Goal: Navigation & Orientation: Find specific page/section

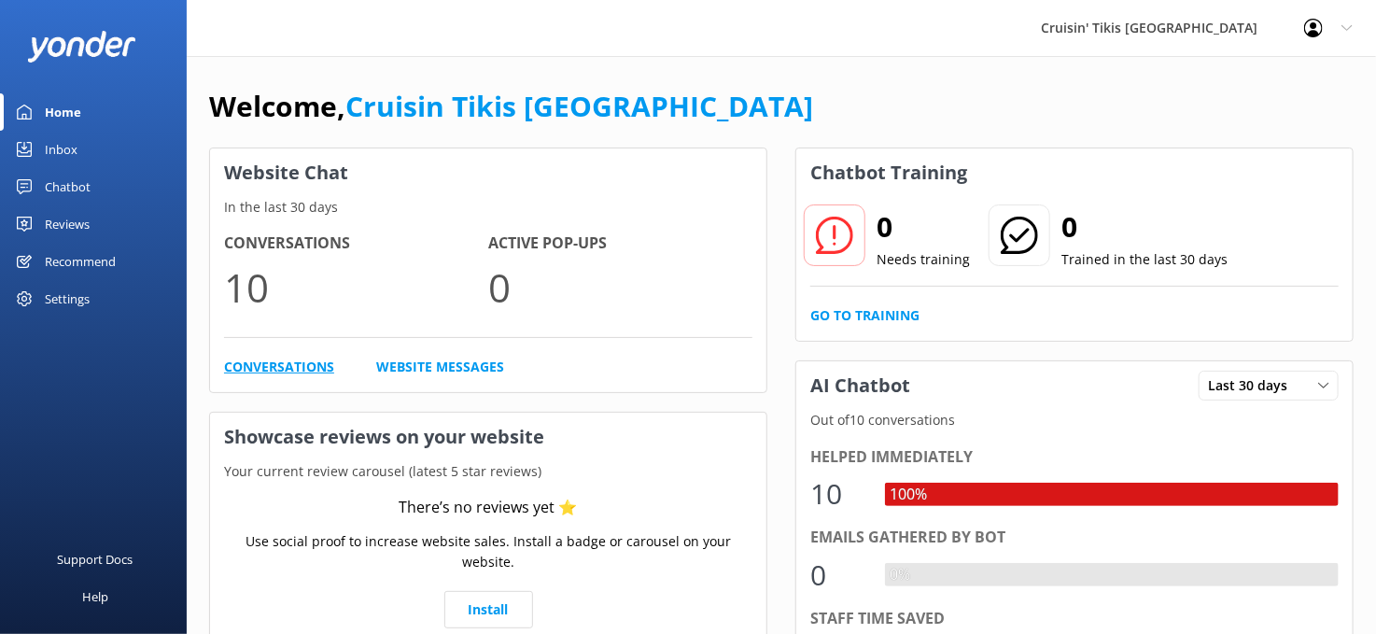
click at [263, 366] on link "Conversations" at bounding box center [279, 367] width 110 height 21
